Goal: Find specific page/section: Find specific page/section

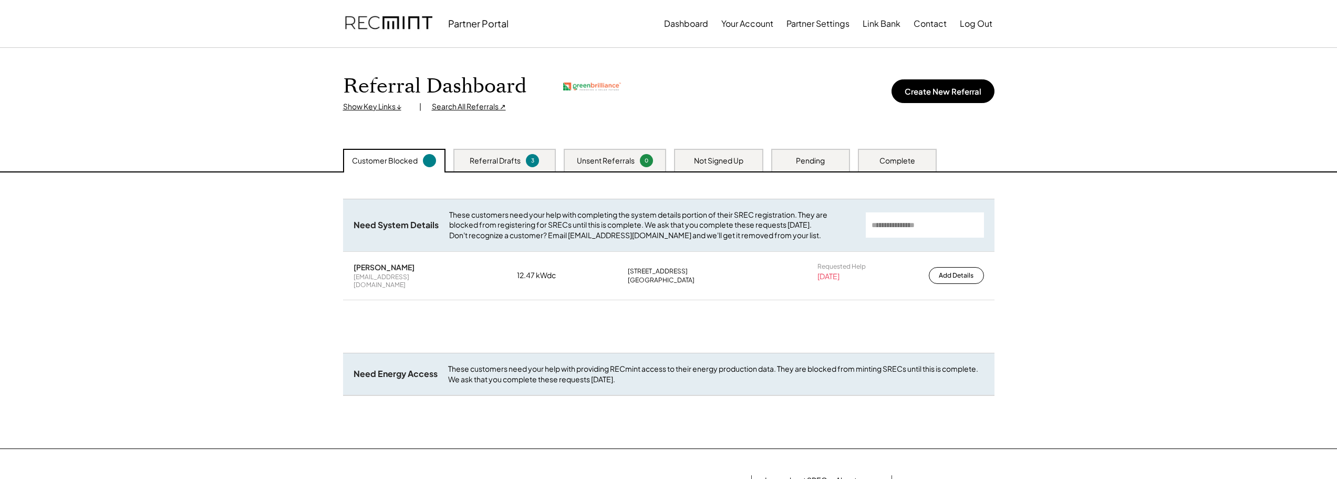
click at [489, 105] on div "Search All Referrals ↗" at bounding box center [469, 106] width 74 height 11
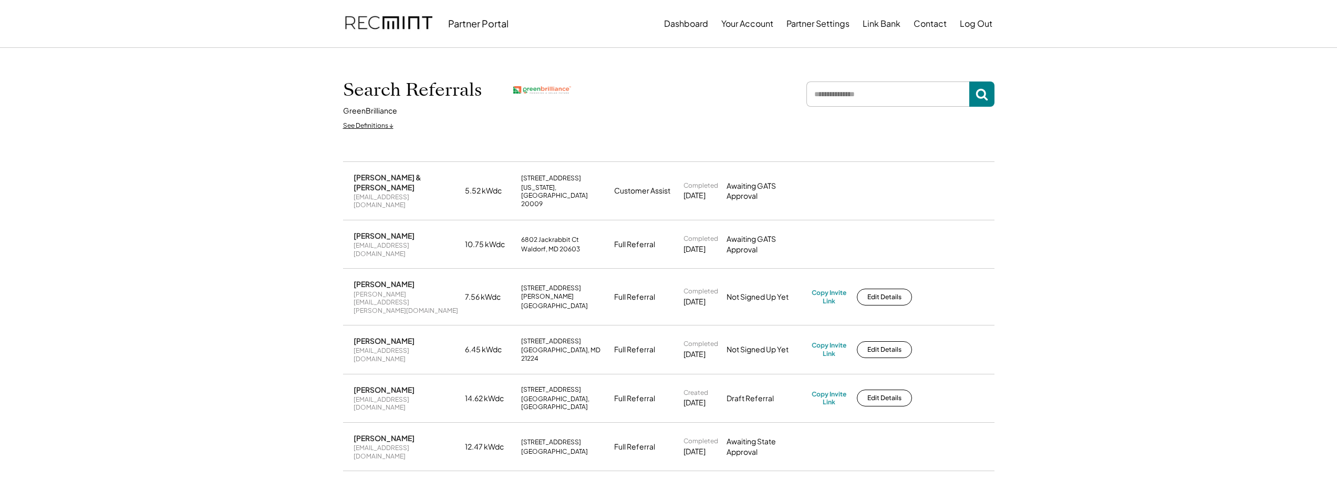
click at [837, 103] on input "input" at bounding box center [888, 93] width 163 height 25
type input "******"
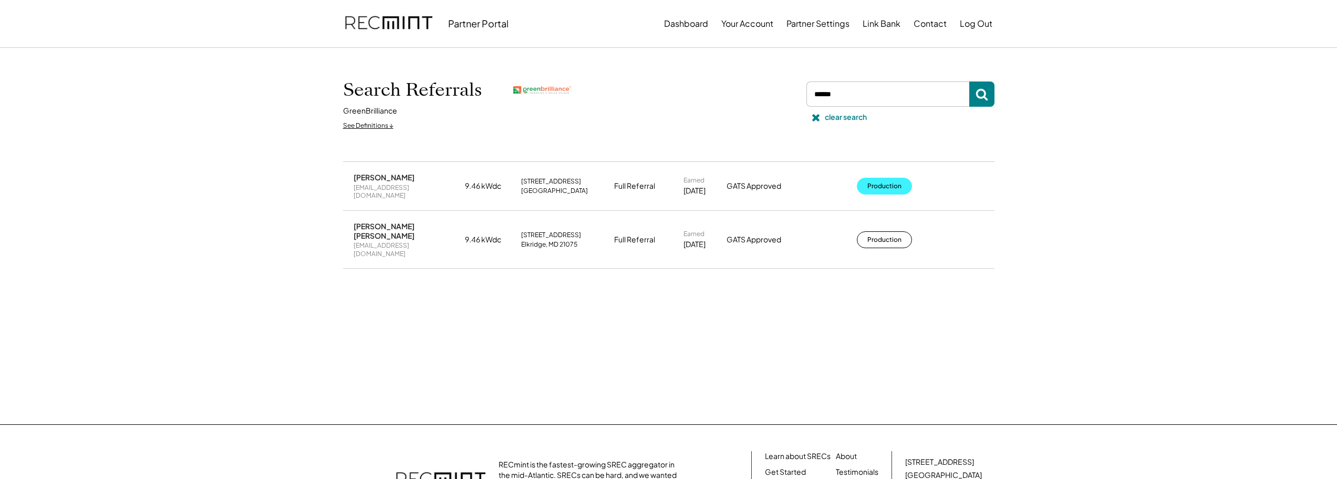
click at [868, 179] on button "Production" at bounding box center [884, 186] width 55 height 17
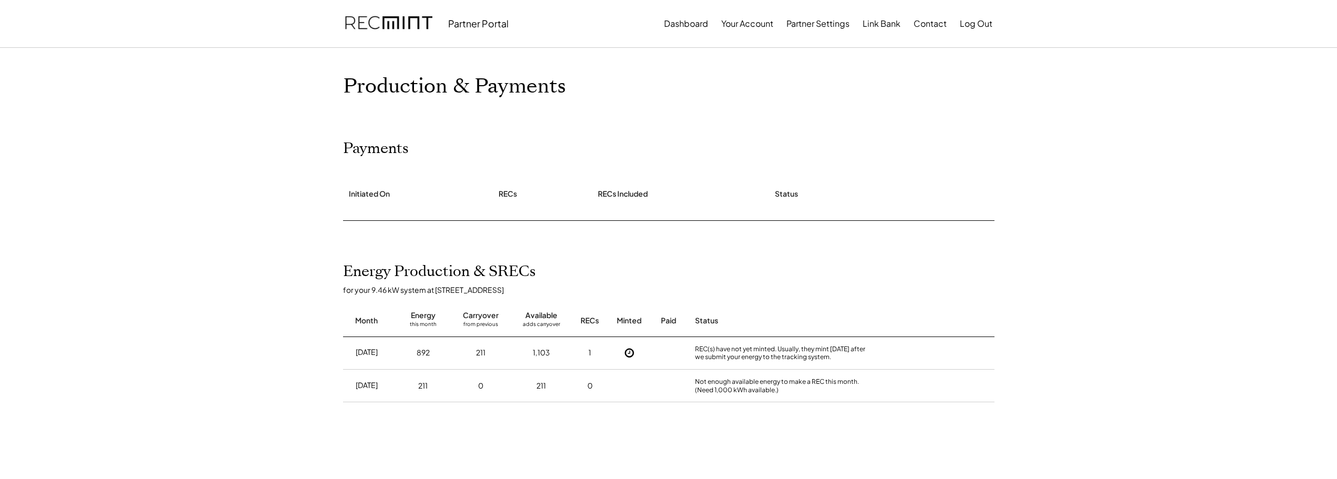
click at [196, 270] on div "Home Direct Deposit My Account Support Log Out Refer a Friend Partner Portal Da…" at bounding box center [668, 368] width 1337 height 736
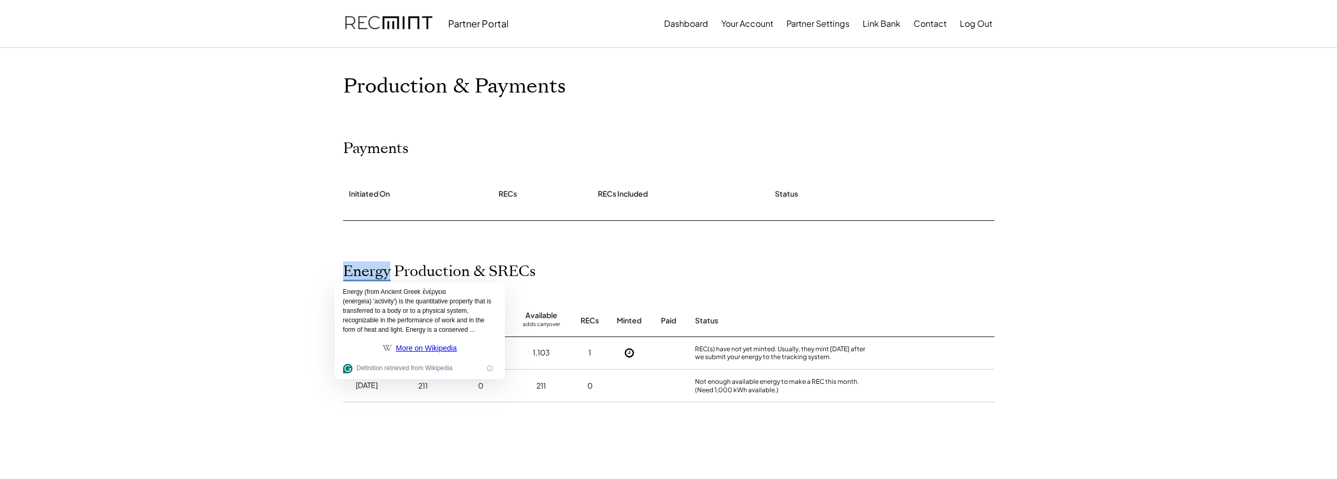
click at [196, 270] on div "Home Direct Deposit My Account Support Log Out Refer a Friend Partner Portal Da…" at bounding box center [668, 368] width 1337 height 736
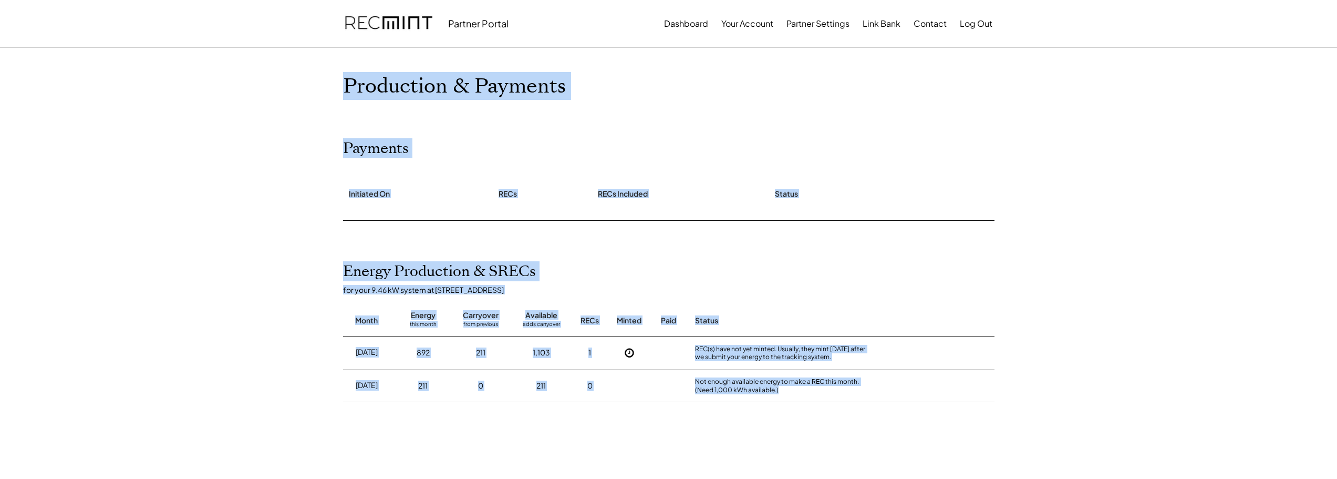
drag, startPoint x: 26, startPoint y: 327, endPoint x: -234, endPoint y: 288, distance: 263.0
click at [0, 288] on html "Home Direct Deposit My Account Support Log Out Refer a Friend Partner Portal Da…" at bounding box center [668, 239] width 1337 height 479
click at [88, 223] on div "Home Direct Deposit My Account Support Log Out Refer a Friend Partner Portal Da…" at bounding box center [668, 368] width 1337 height 736
